Goal: Find specific page/section: Find specific page/section

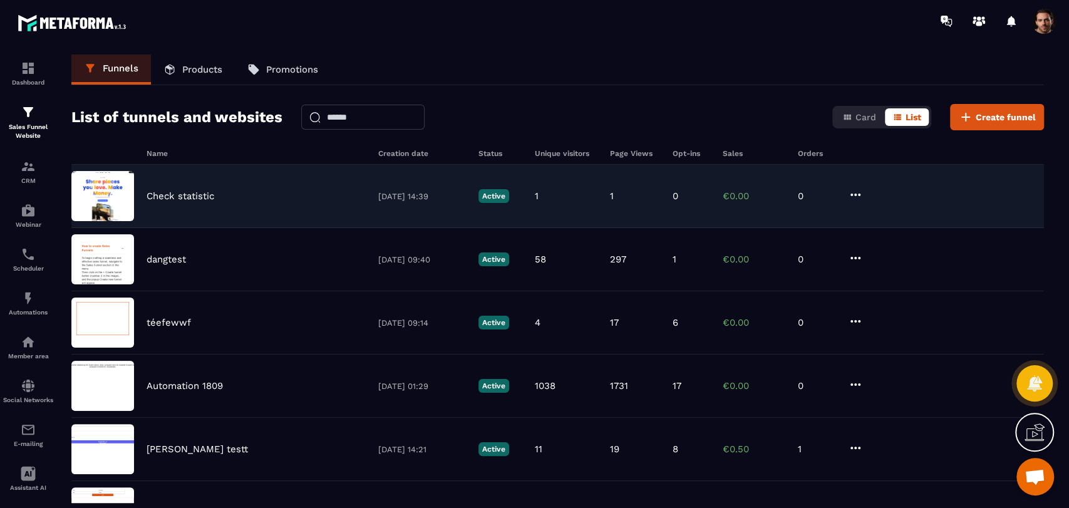
click at [698, 199] on div "0" at bounding box center [692, 195] width 38 height 11
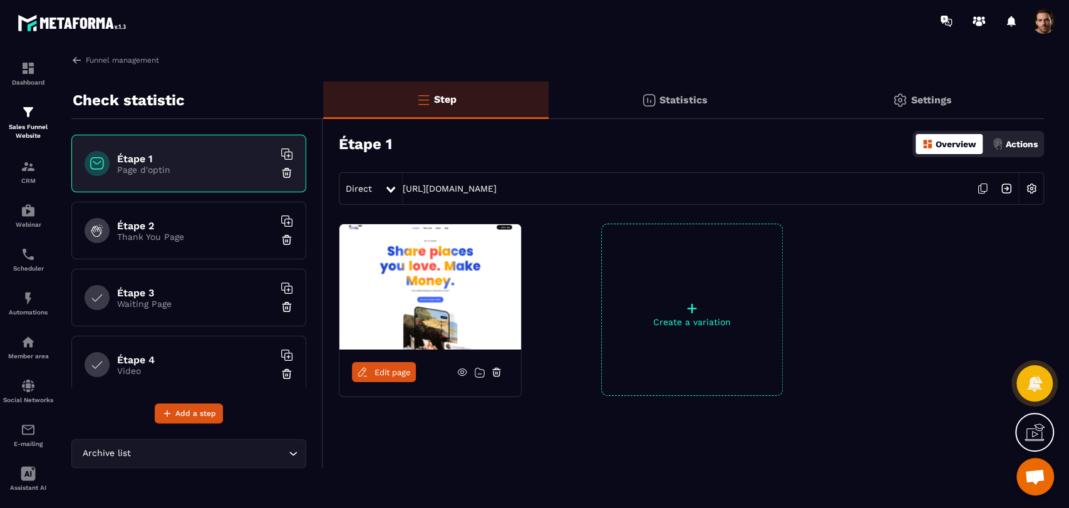
click at [693, 106] on div "Statistics" at bounding box center [674, 100] width 251 height 38
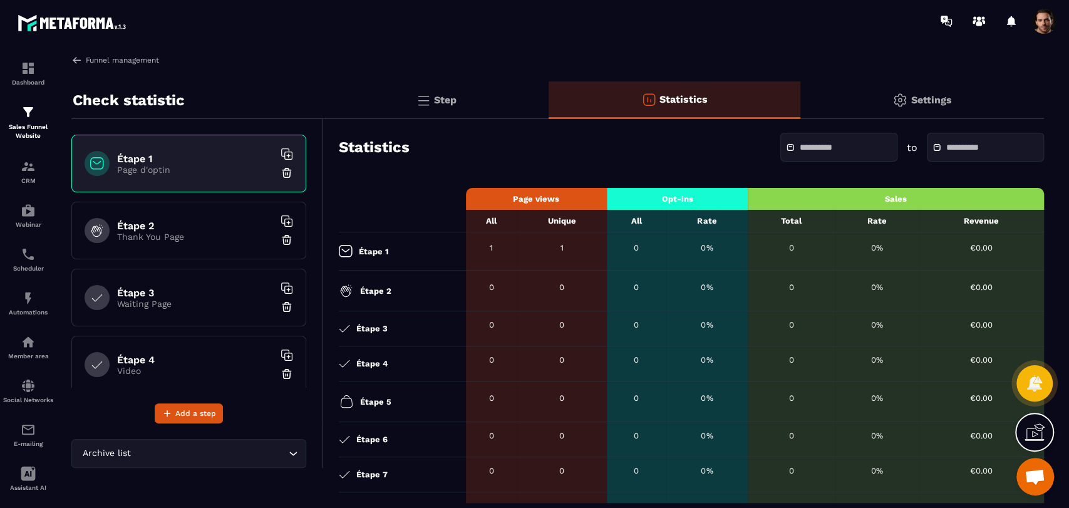
click at [78, 60] on img at bounding box center [76, 59] width 11 height 11
